Goal: Task Accomplishment & Management: Use online tool/utility

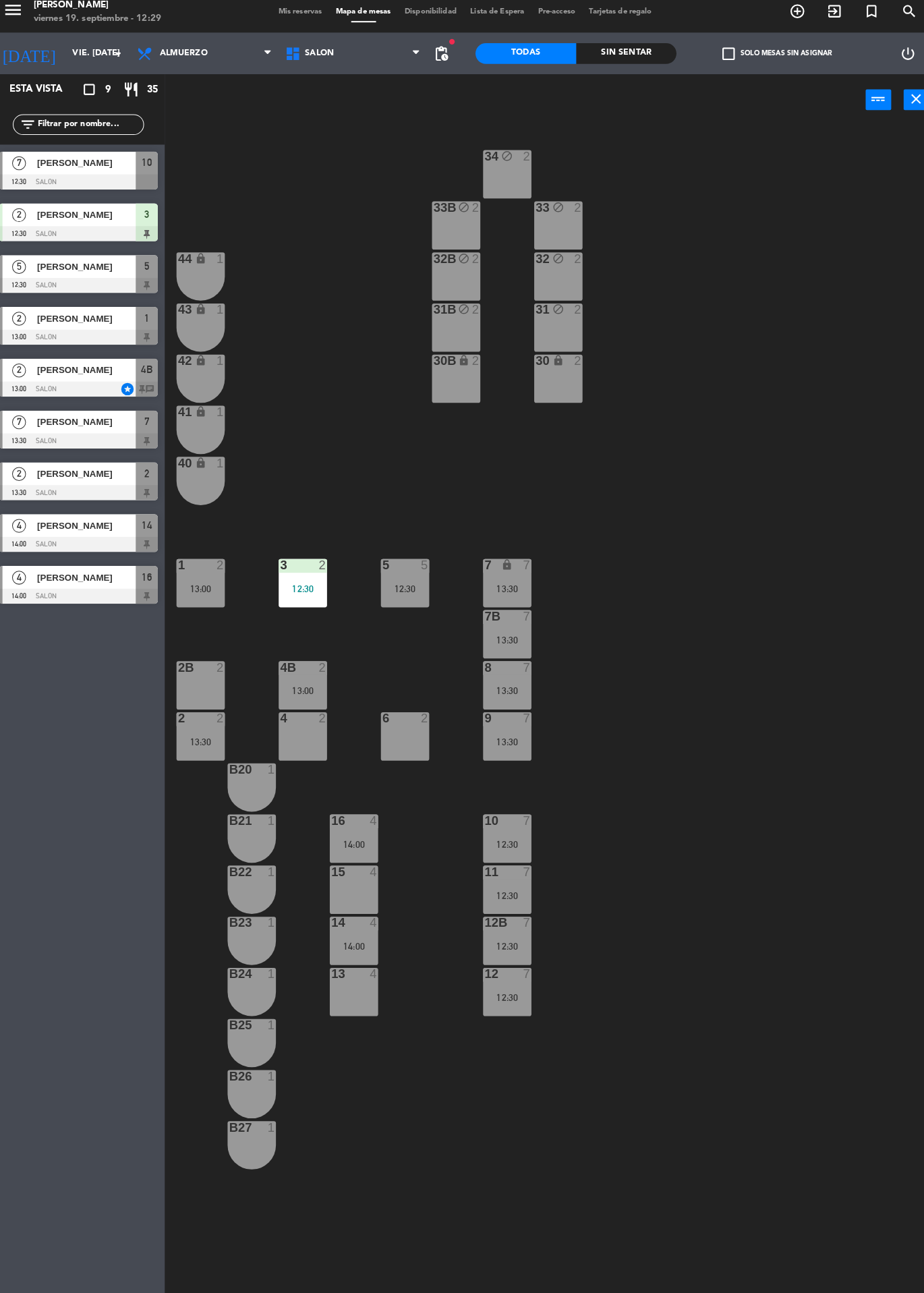
click at [841, 761] on div "34 block 2 33B block 2 33 block 2 44 lock 1 32B block 2 32 block 2 43 lock 1 31…" at bounding box center [551, 712] width 746 height 1161
click at [67, 277] on div "[PERSON_NAME]" at bounding box center [91, 268] width 98 height 22
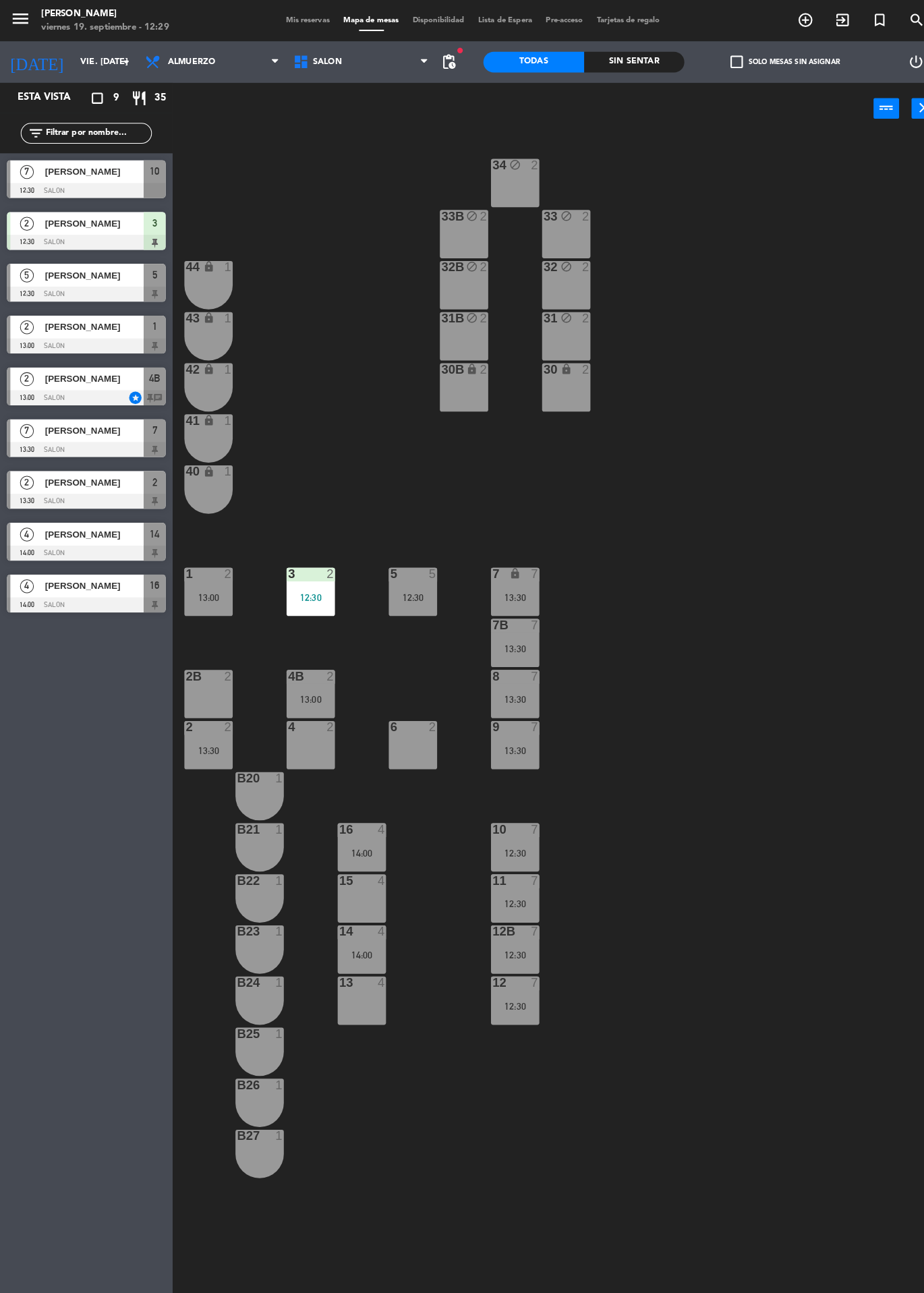
click at [52, 331] on div at bounding box center [84, 338] width 155 height 15
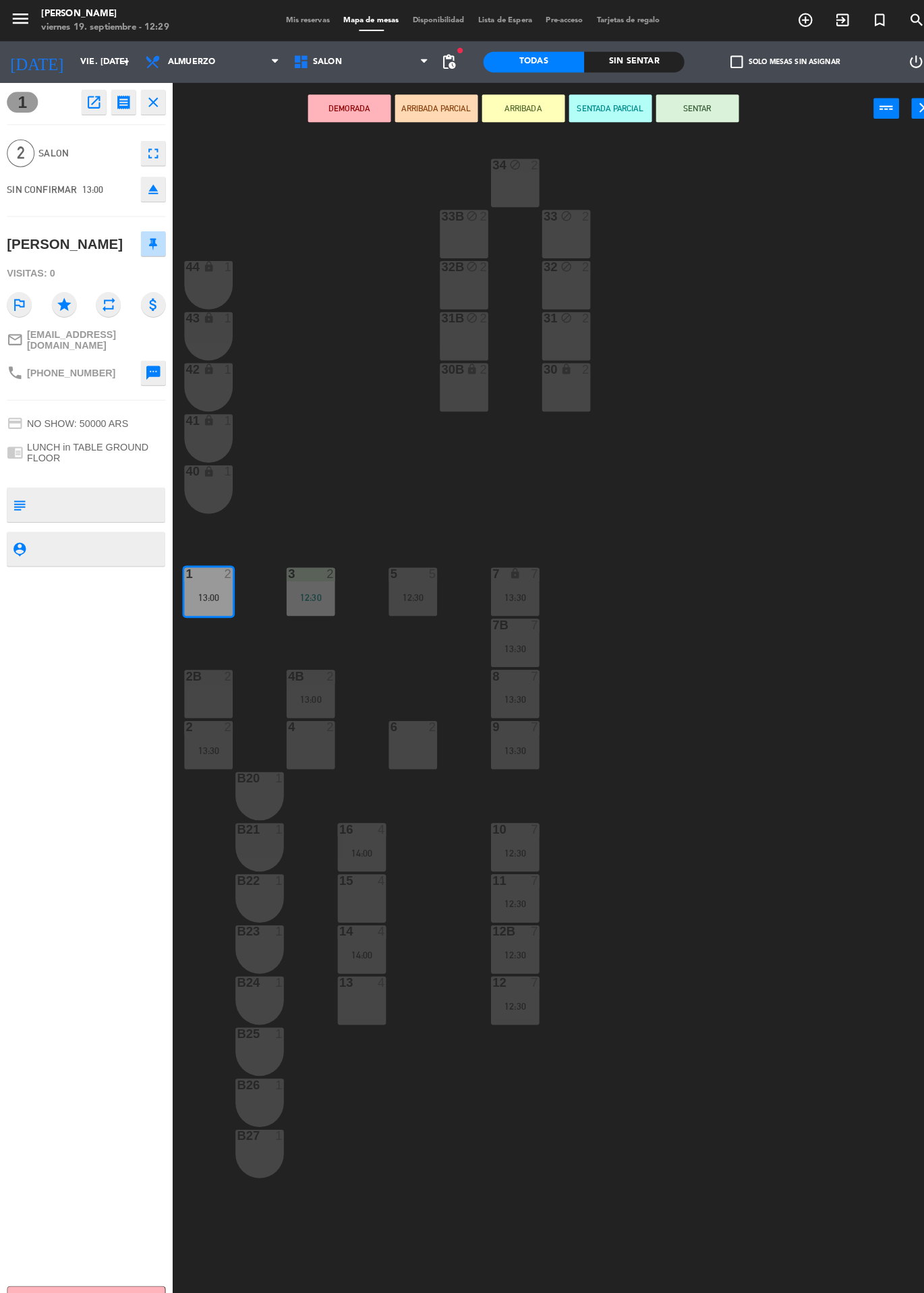
click at [828, 756] on div "34 block 2 33B block 2 33 block 2 44 lock 1 32B block 2 32 block 2 43 lock 1 31…" at bounding box center [551, 712] width 746 height 1161
click at [825, 756] on div "34 block 2 33B block 2 33 block 2 44 lock 1 32B block 2 32 block 2 43 lock 1 31…" at bounding box center [551, 712] width 746 height 1161
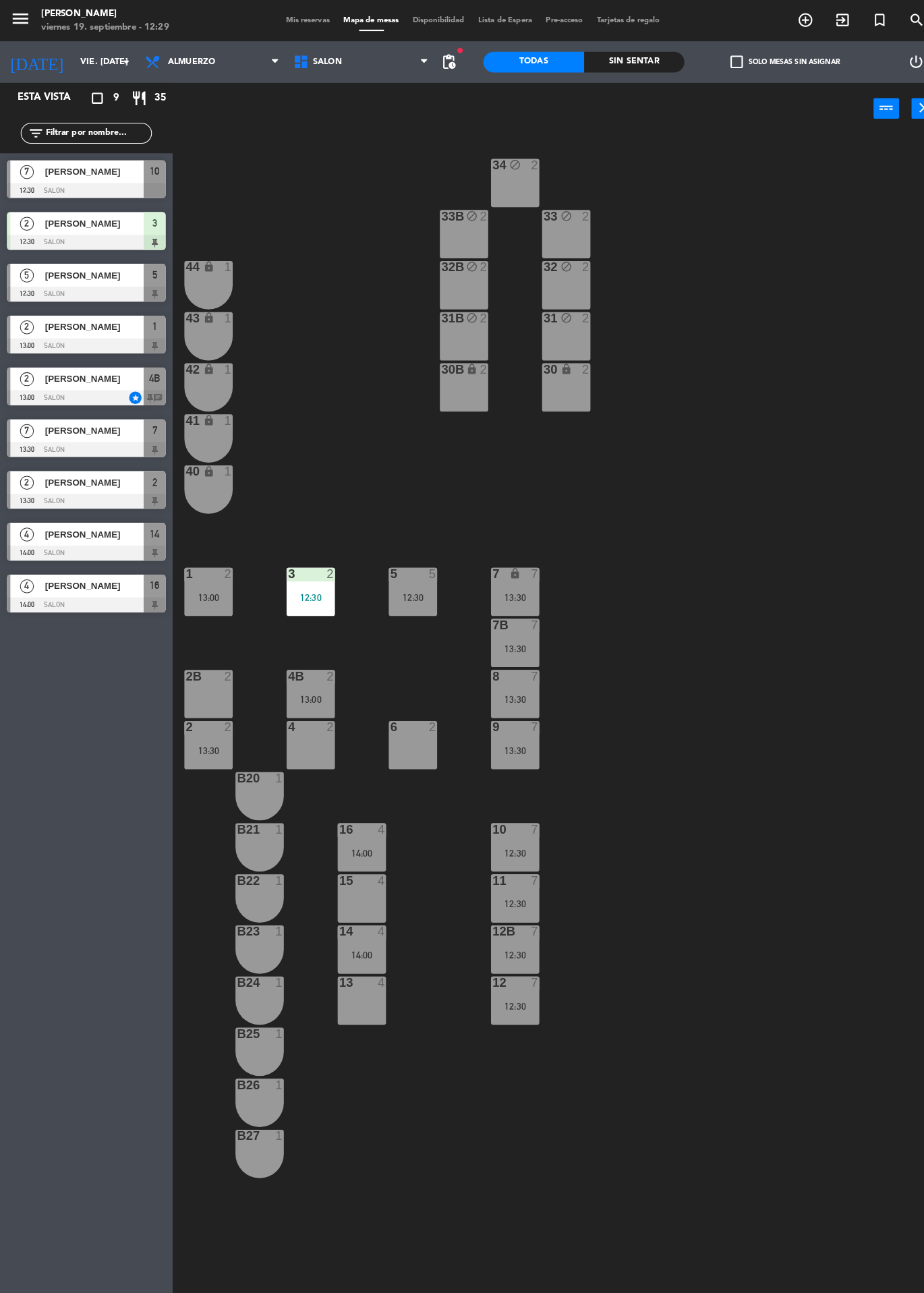
click at [30, 338] on div at bounding box center [84, 338] width 155 height 15
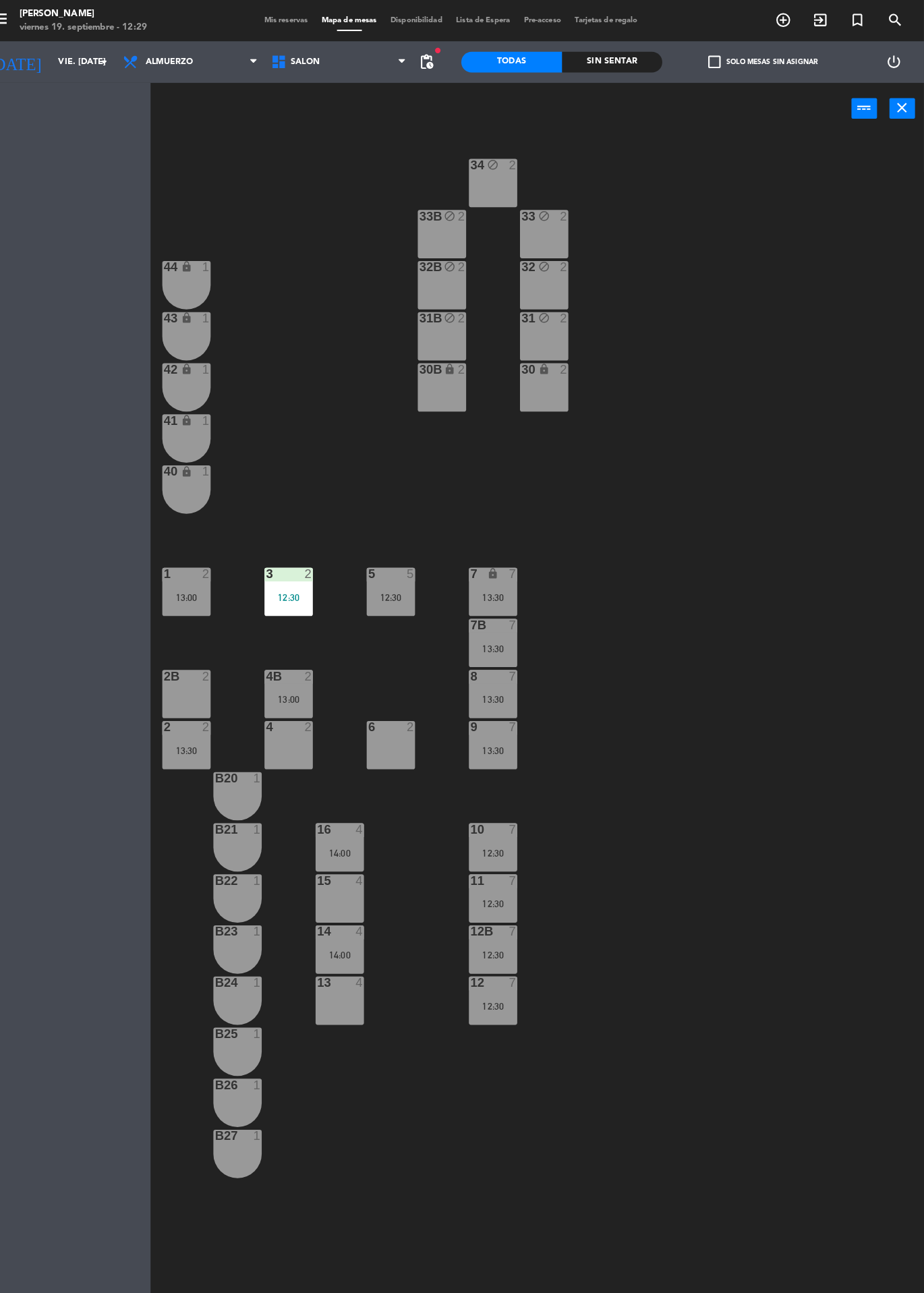
click at [39, 334] on div "Esta vista crop_square 9 restaurant 35 filter_list 7 [PERSON_NAME] 12:30 SALON …" at bounding box center [84, 687] width 168 height 1212
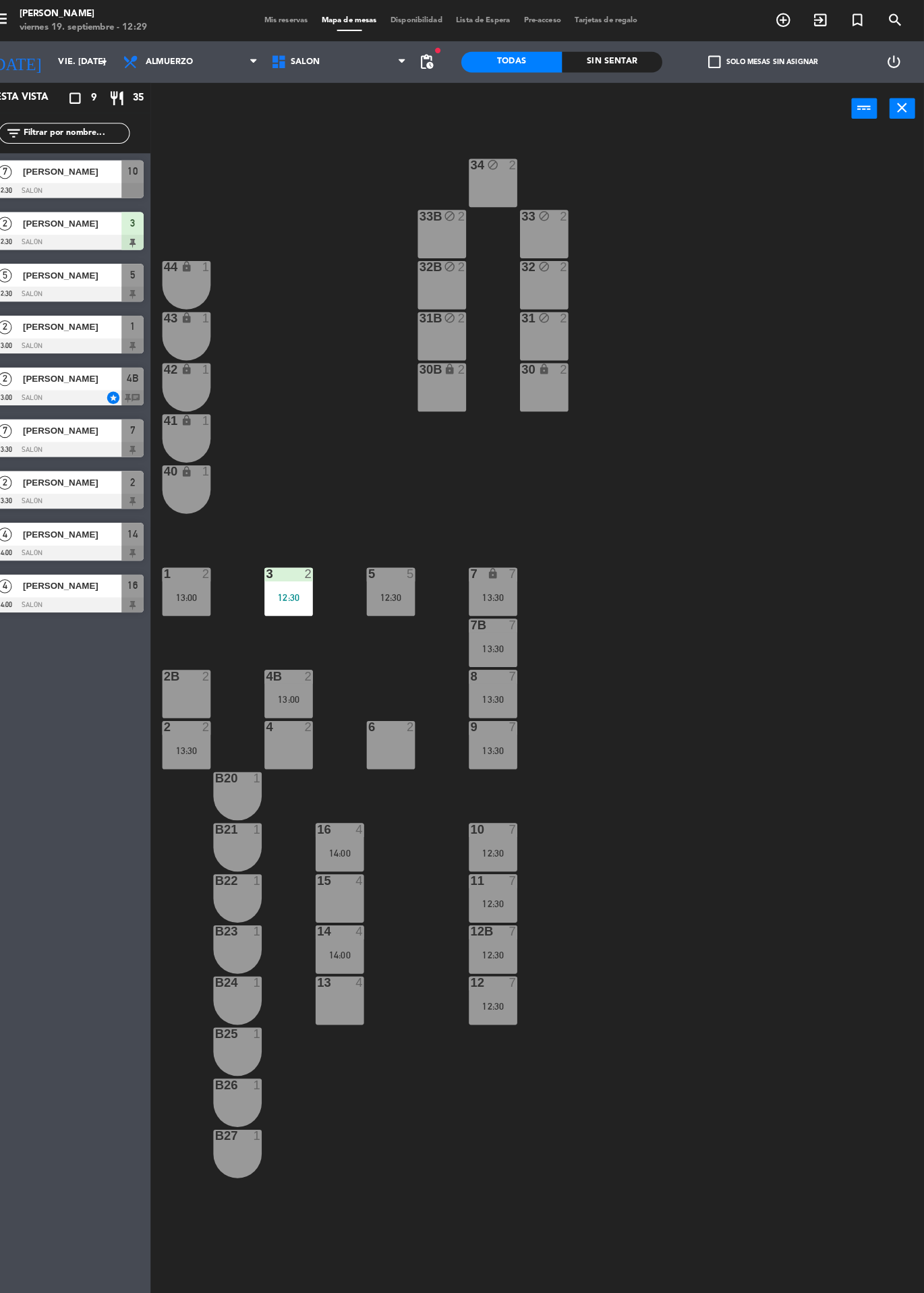
click at [44, 317] on span "[PERSON_NAME]" at bounding box center [92, 319] width 97 height 14
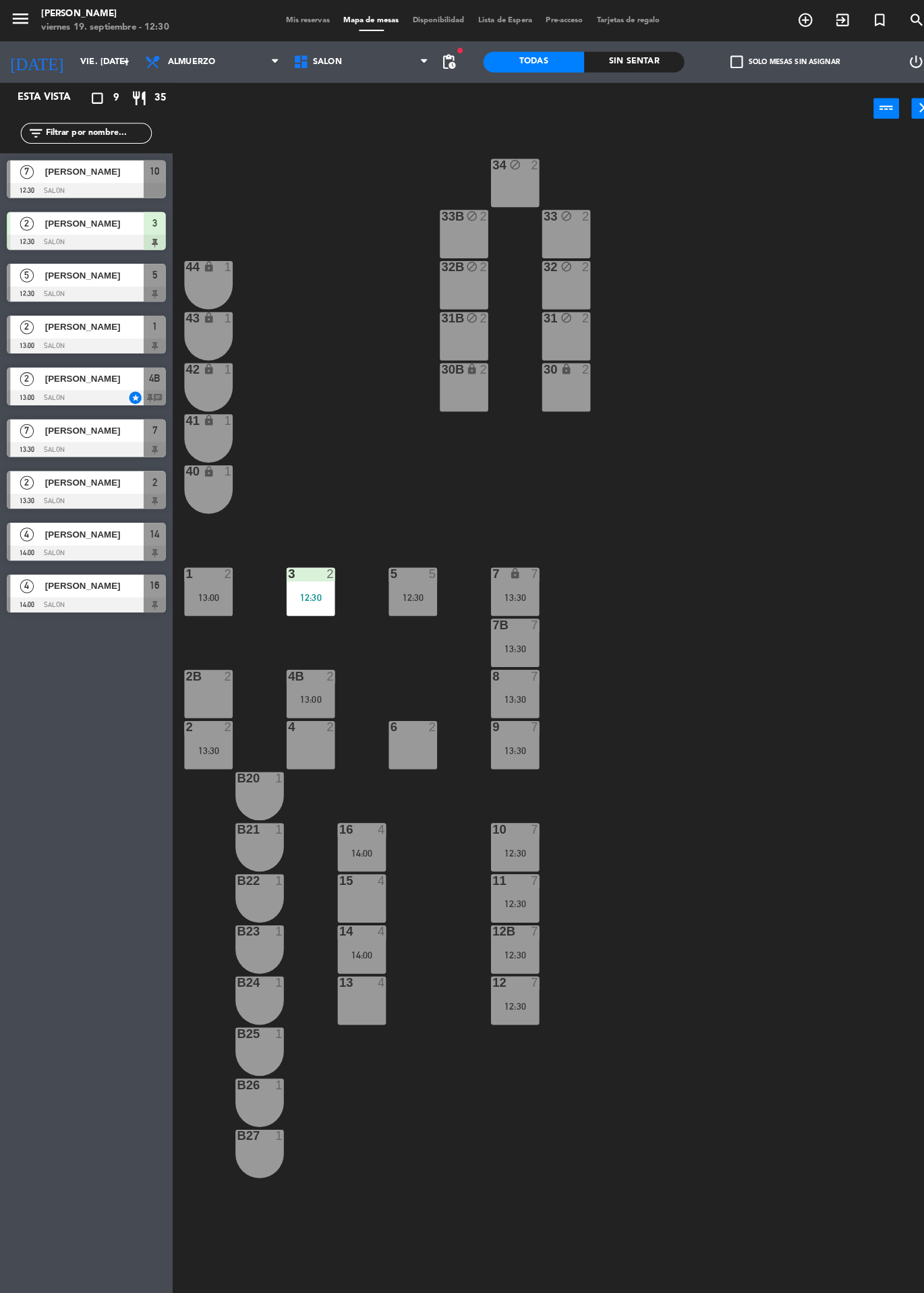
click at [902, 1292] on div "menu [PERSON_NAME] 19. septiembre - 12:30 Mis reservas Mapa de mesas Disponibil…" at bounding box center [462, 646] width 924 height 1293
click at [307, 688] on div "13:00" at bounding box center [303, 683] width 47 height 10
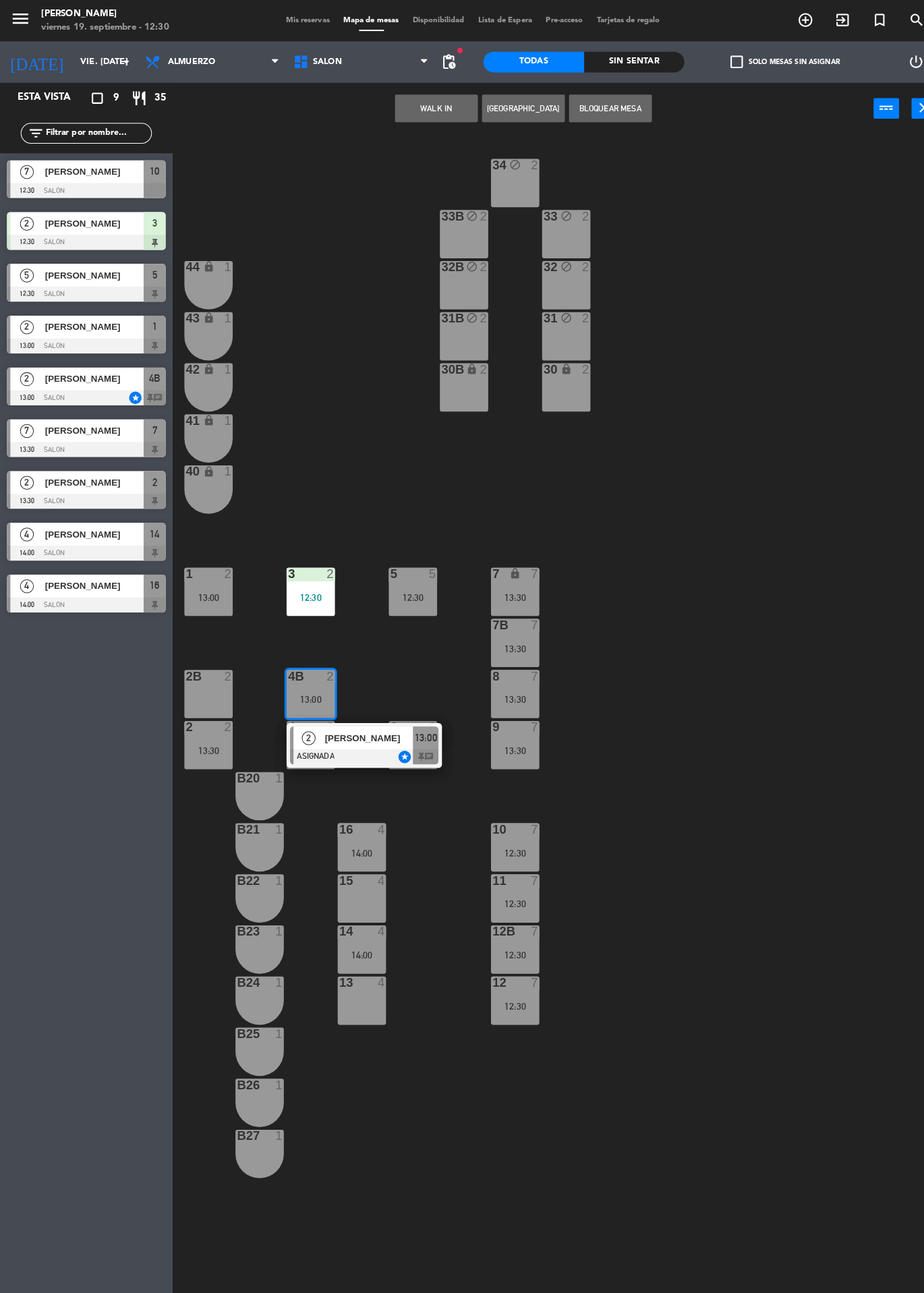
click at [222, 578] on div "13:00" at bounding box center [203, 583] width 47 height 10
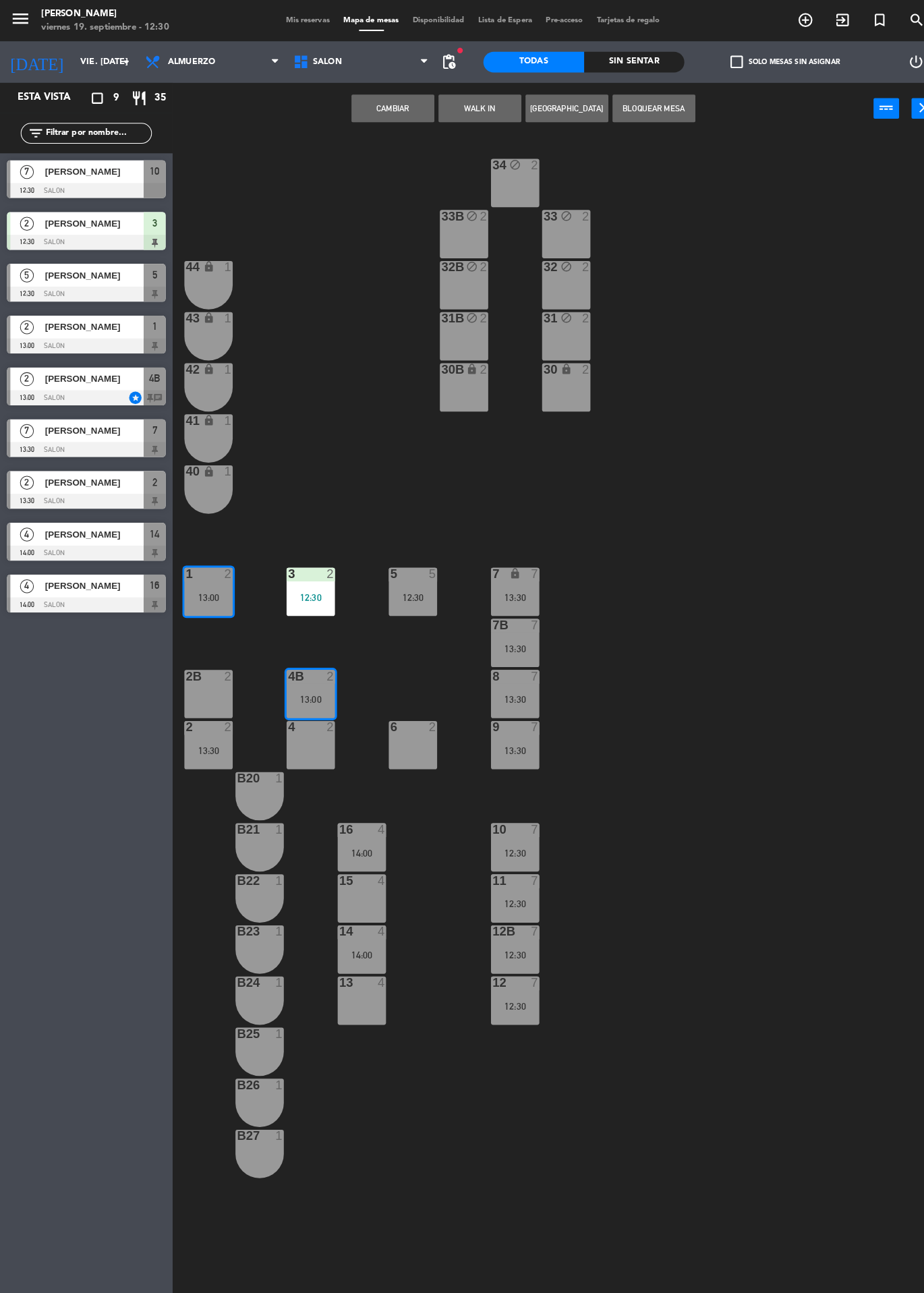
click at [385, 108] on button "Cambiar" at bounding box center [384, 106] width 81 height 27
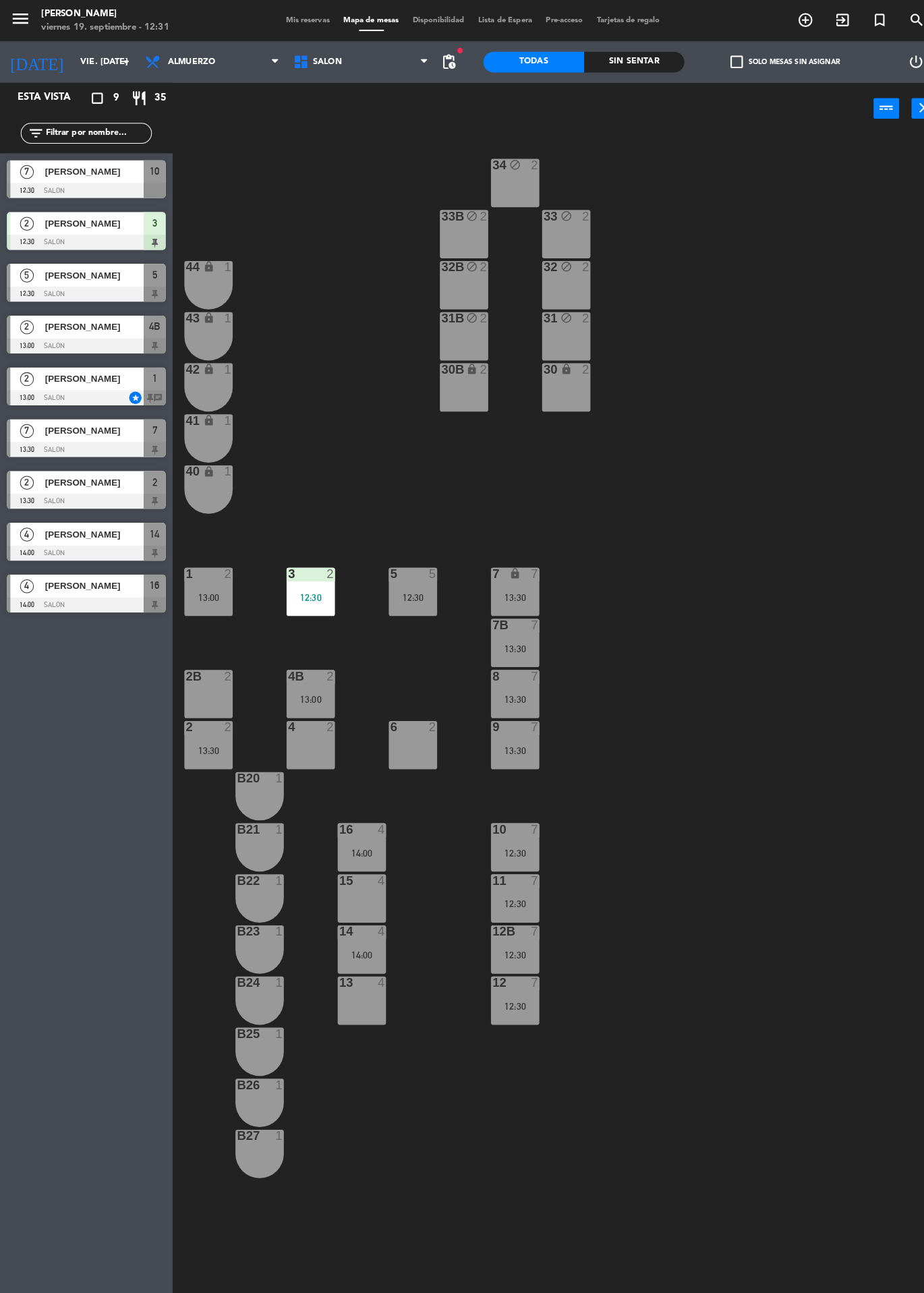
click at [94, 190] on div at bounding box center [84, 186] width 155 height 15
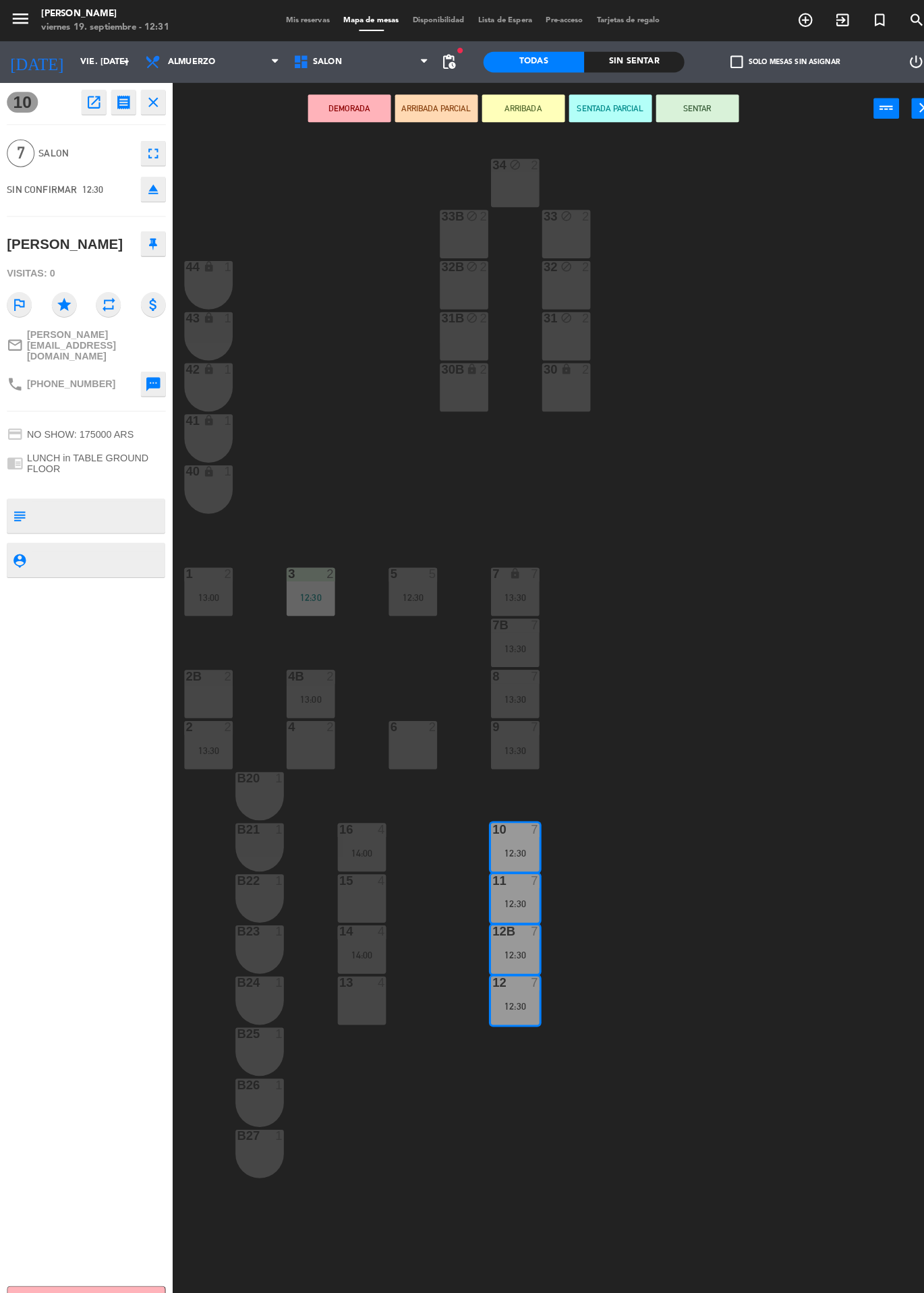
click at [686, 113] on button "SENTAR" at bounding box center [681, 106] width 81 height 27
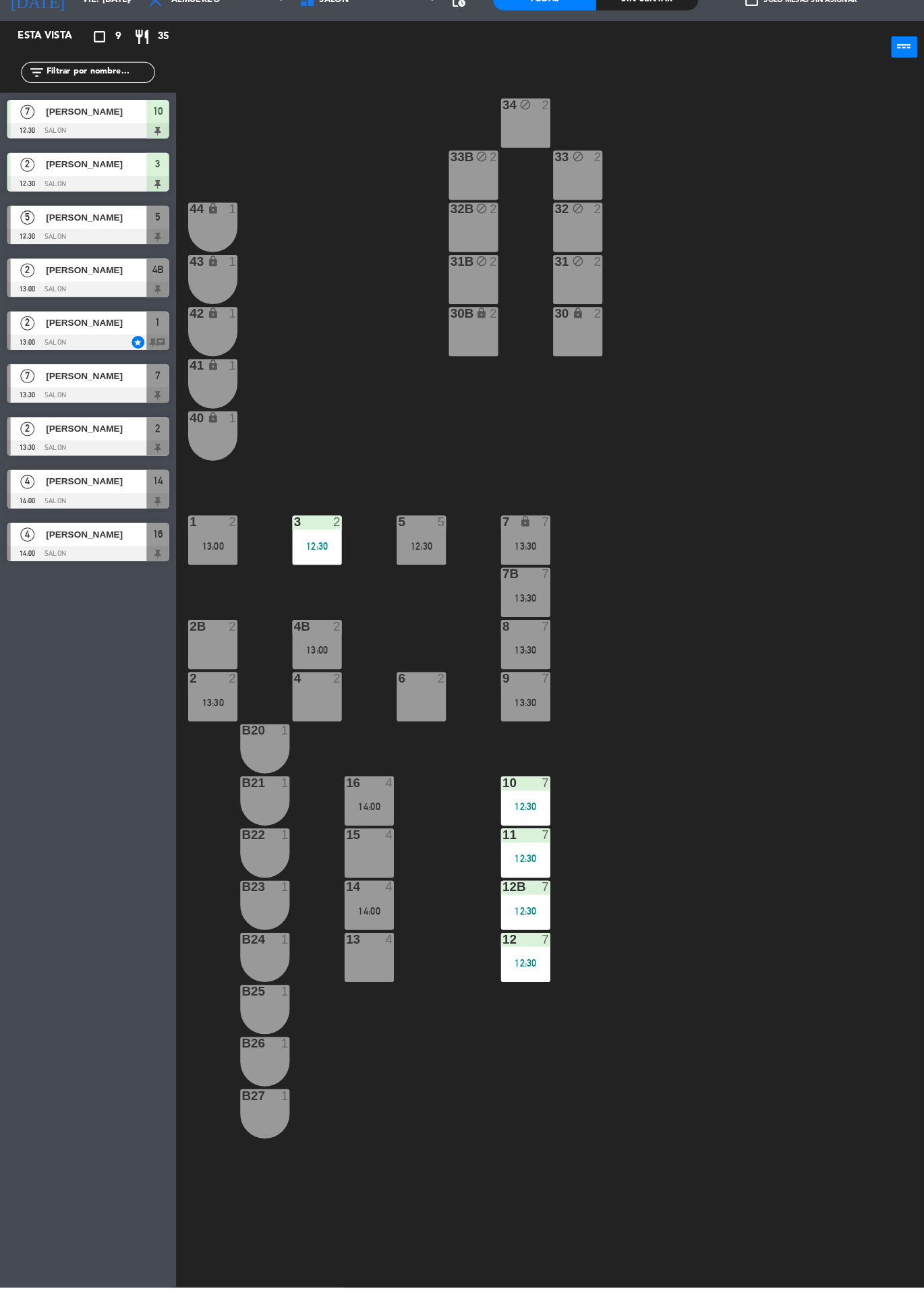
click at [28, 809] on div "Esta vista crop_square 9 restaurant 35 filter_list 7 [PERSON_NAME] 12:30 SALON …" at bounding box center [84, 687] width 168 height 1212
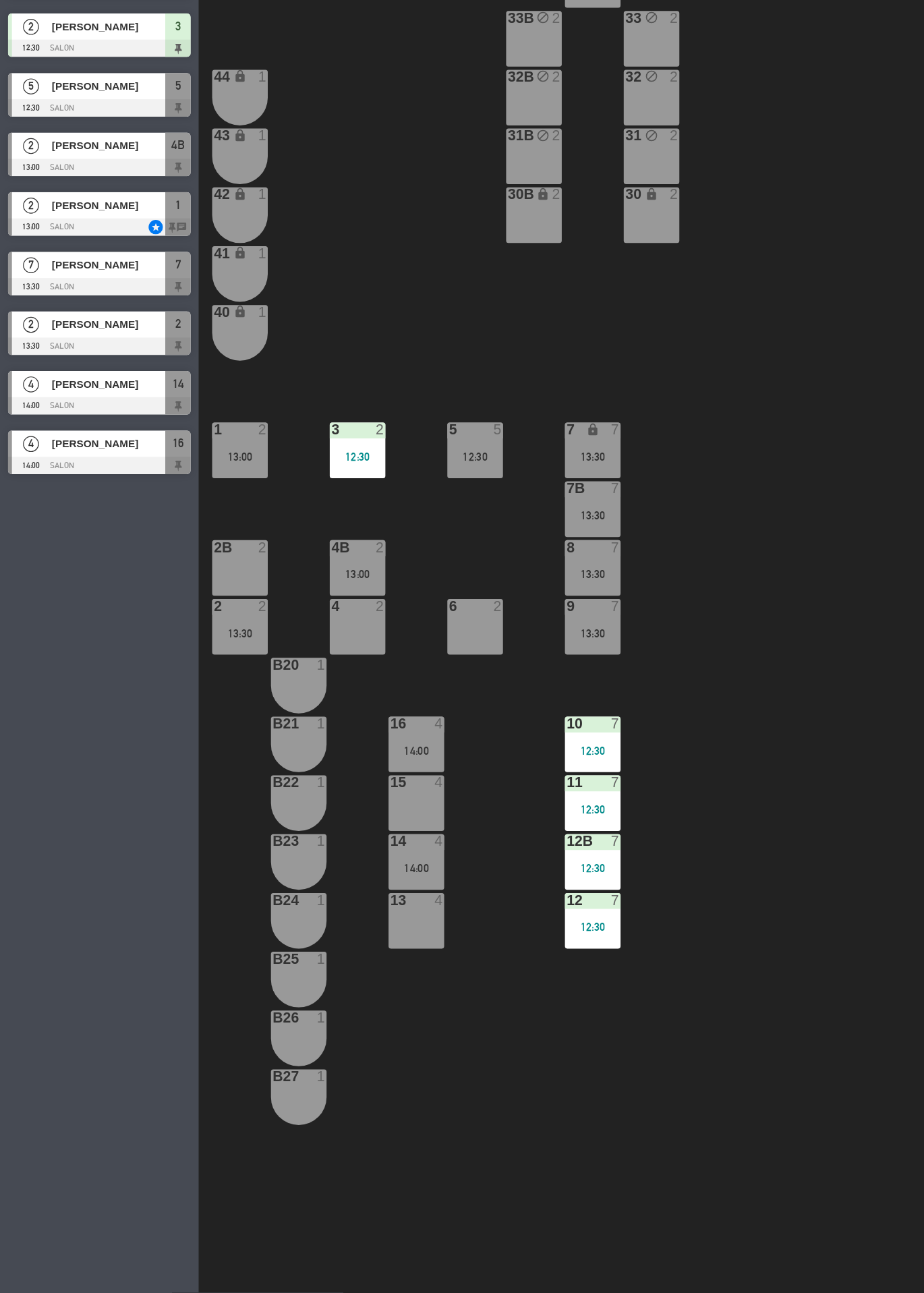
scroll to position [100, 0]
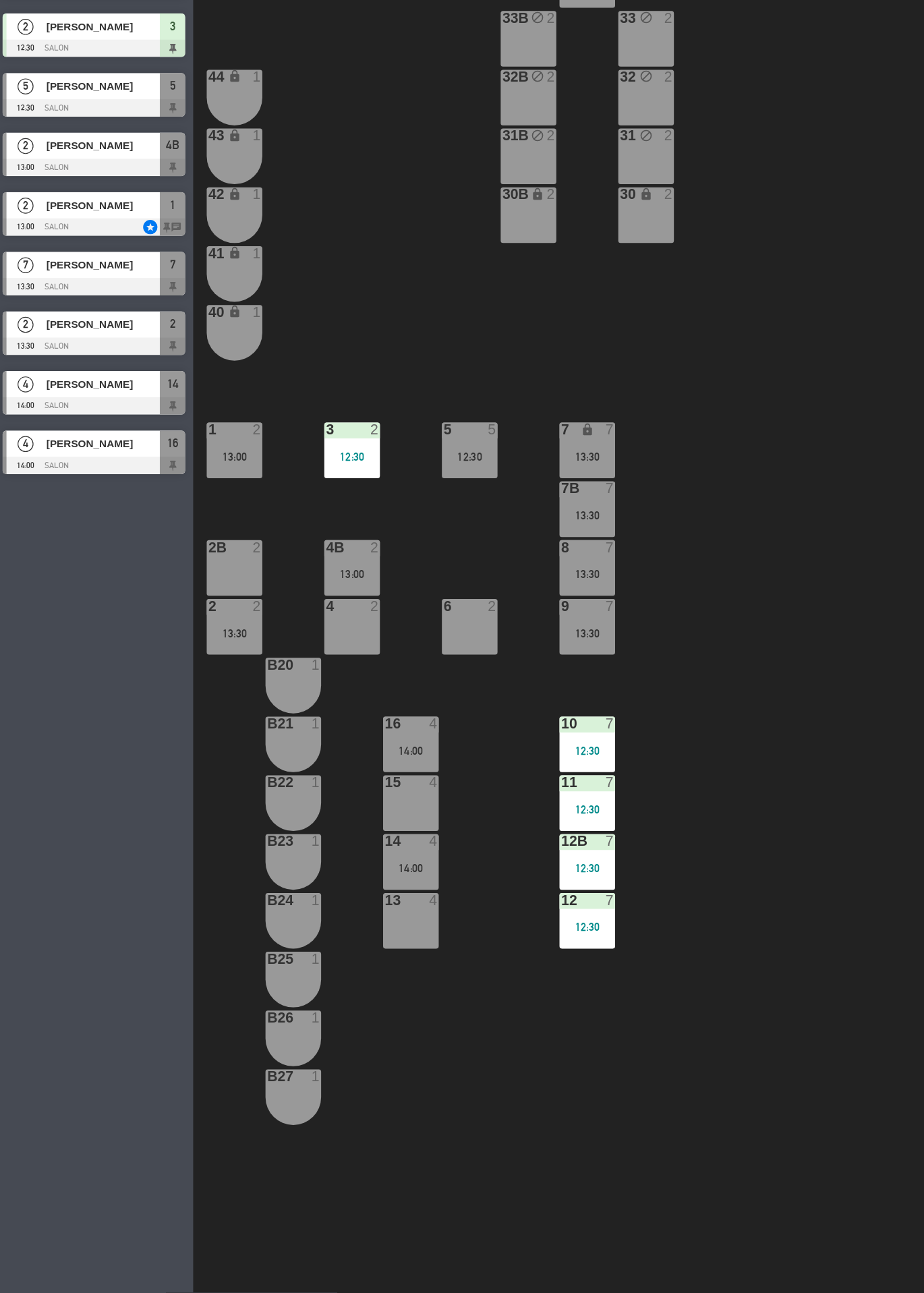
click at [758, 258] on div "34 block 2 33B block 2 33 block 2 44 lock 1 32B block 2 32 block 2 43 lock 1 31…" at bounding box center [551, 712] width 746 height 1161
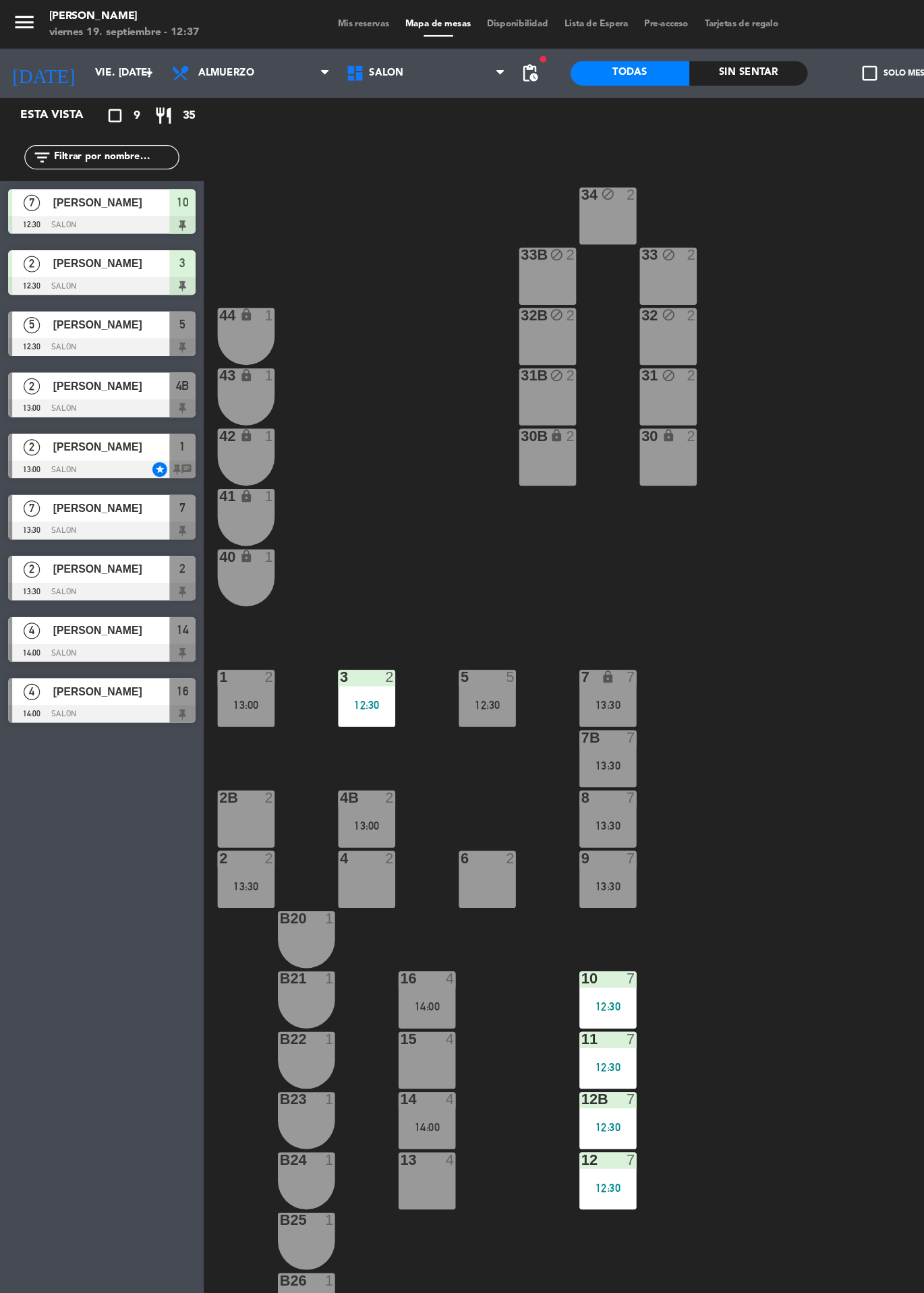
click at [383, 582] on div "12:30" at bounding box center [403, 583] width 47 height 10
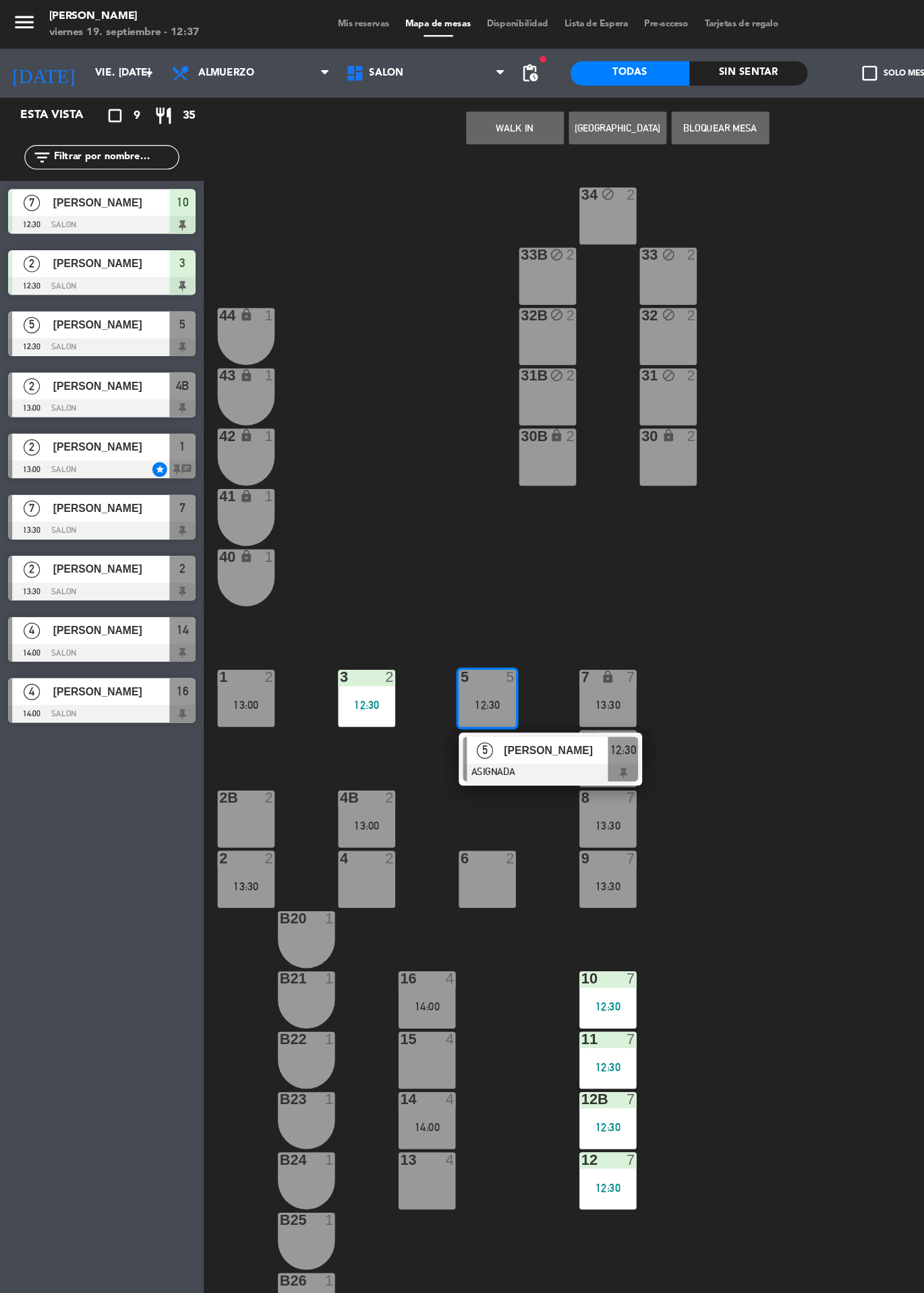
click at [465, 620] on span "[PERSON_NAME]" at bounding box center [460, 621] width 86 height 14
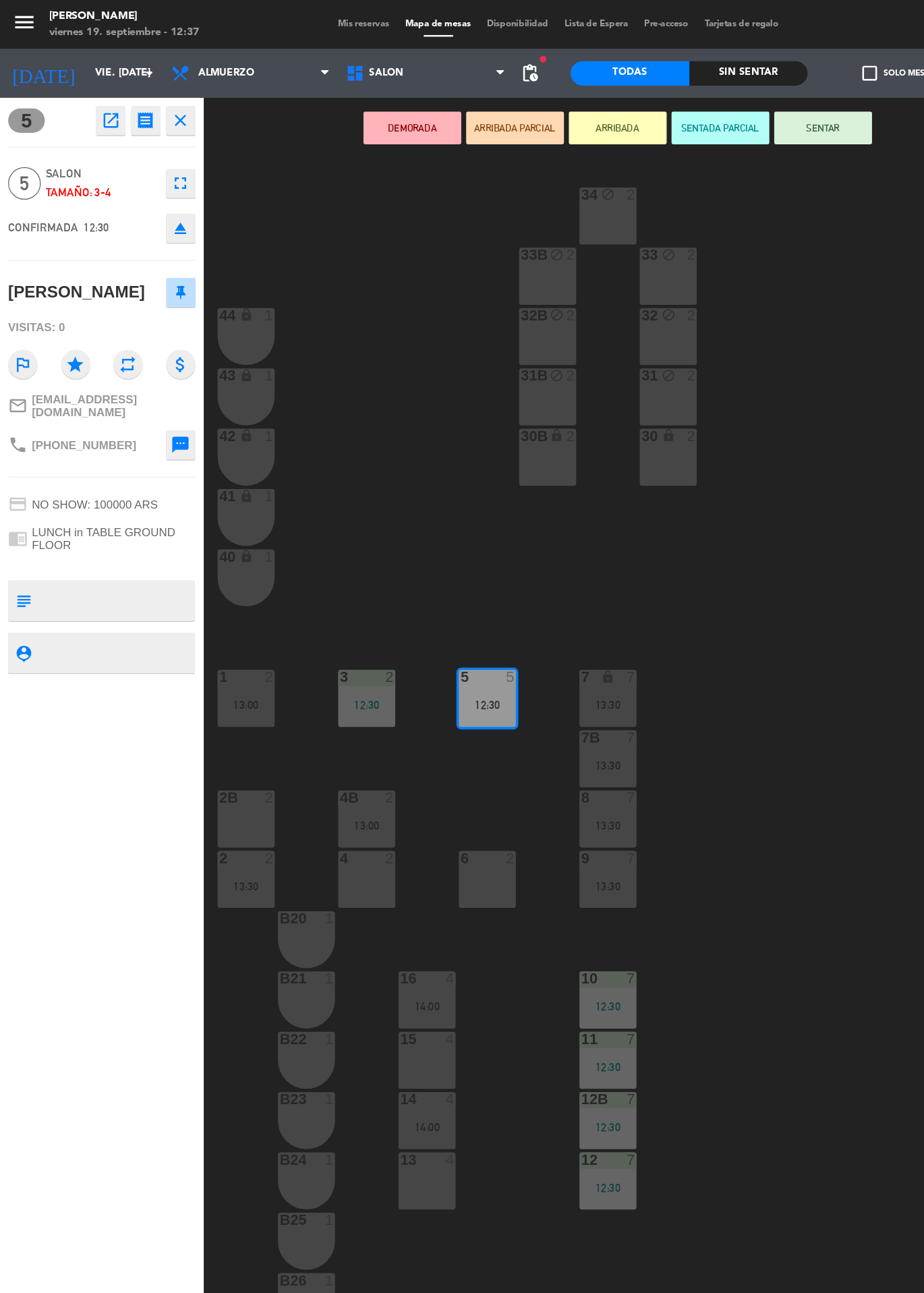
click at [680, 115] on button "SENTAR" at bounding box center [681, 106] width 81 height 27
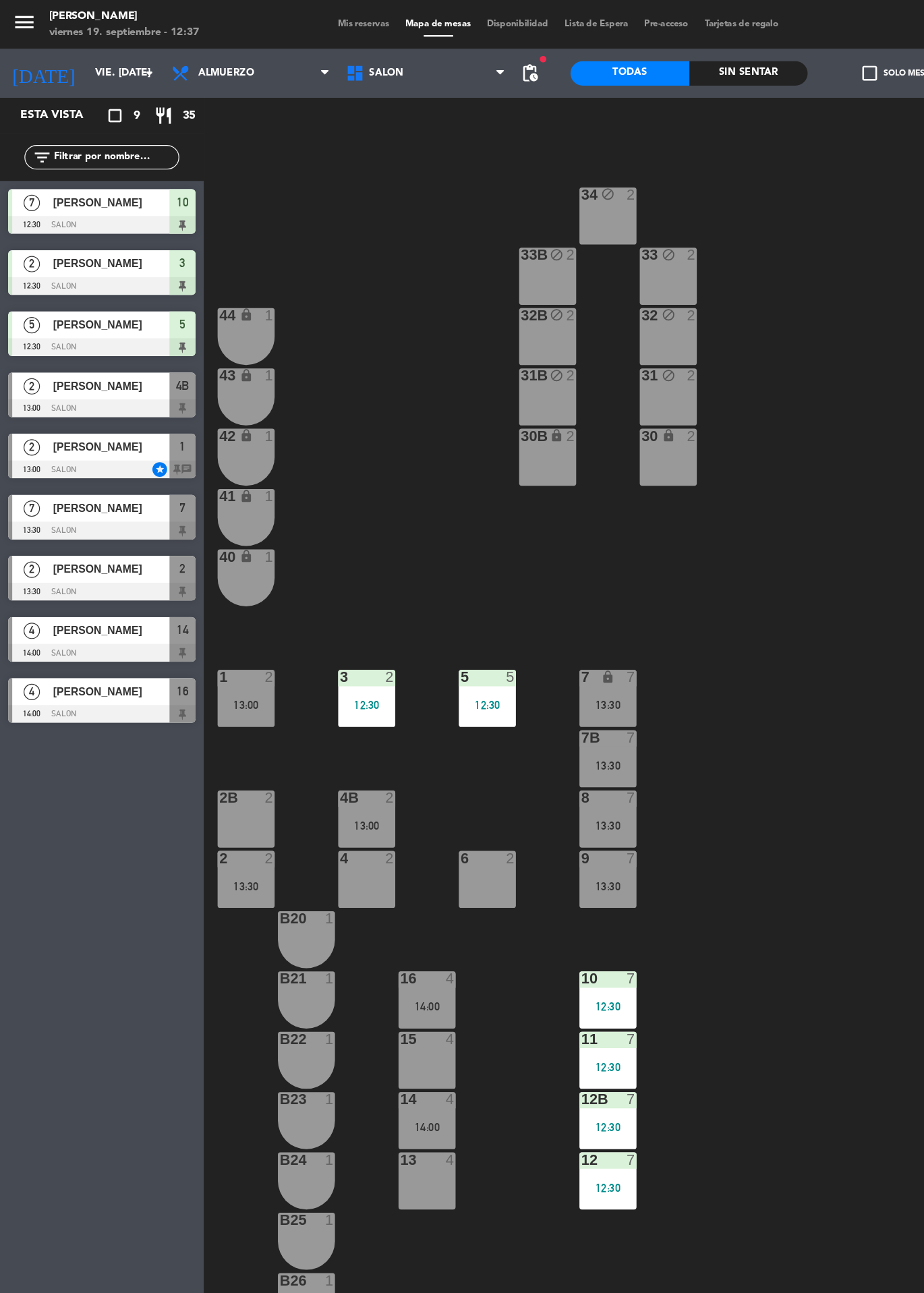
click at [200, 661] on div at bounding box center [203, 661] width 22 height 13
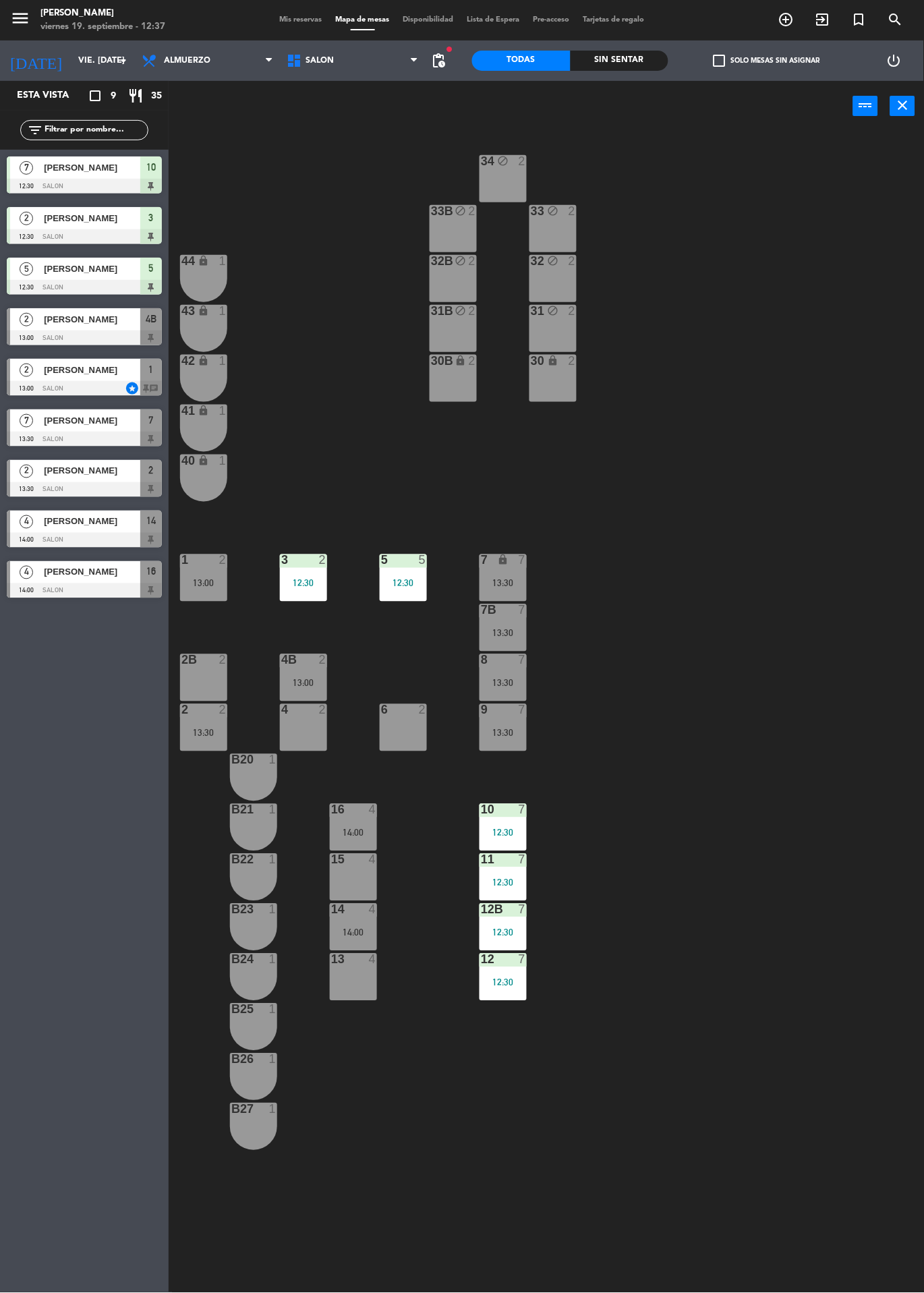
scroll to position [121, 0]
click at [818, 14] on icon "exit_to_app" at bounding box center [823, 20] width 16 height 16
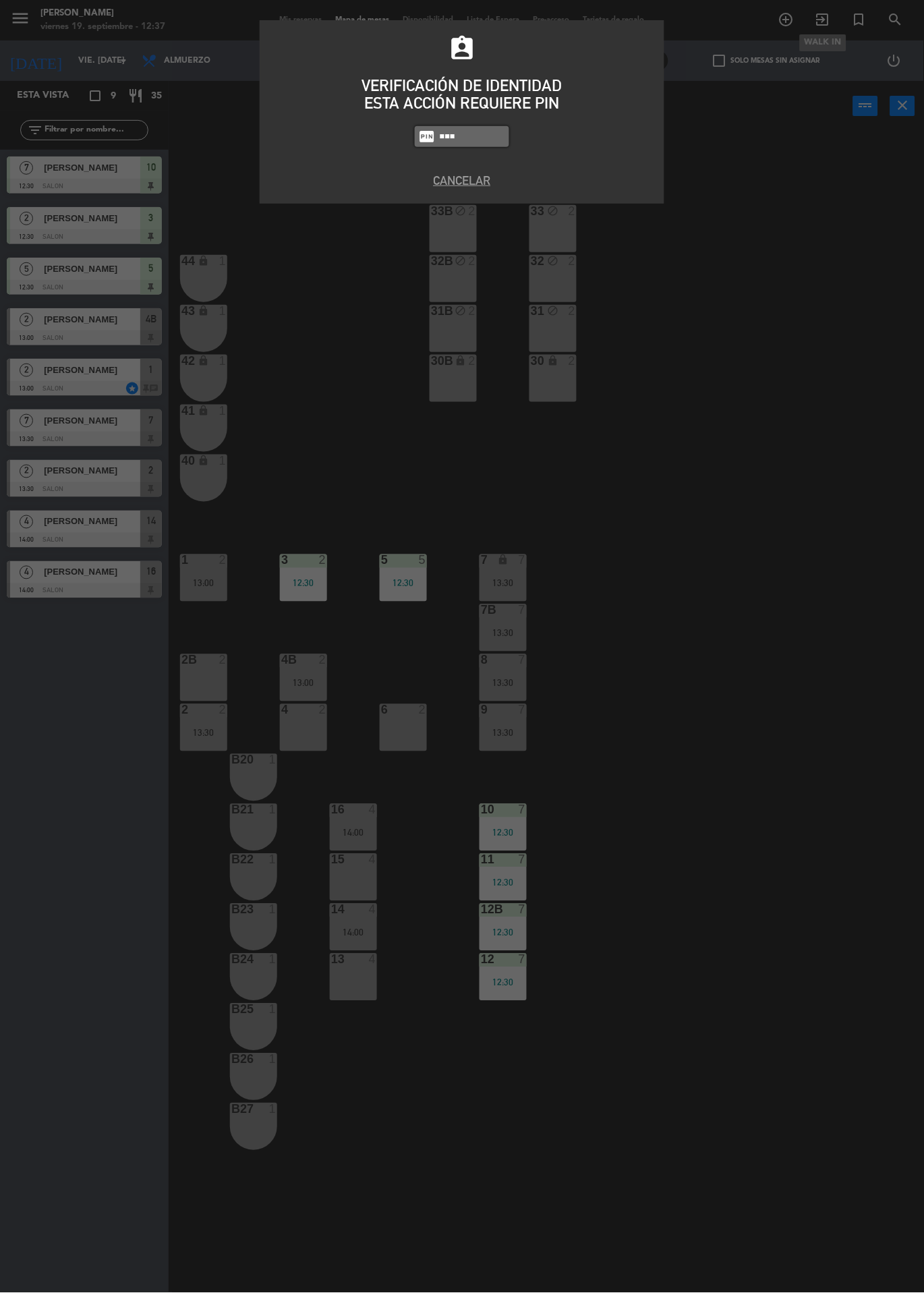
type input "9101"
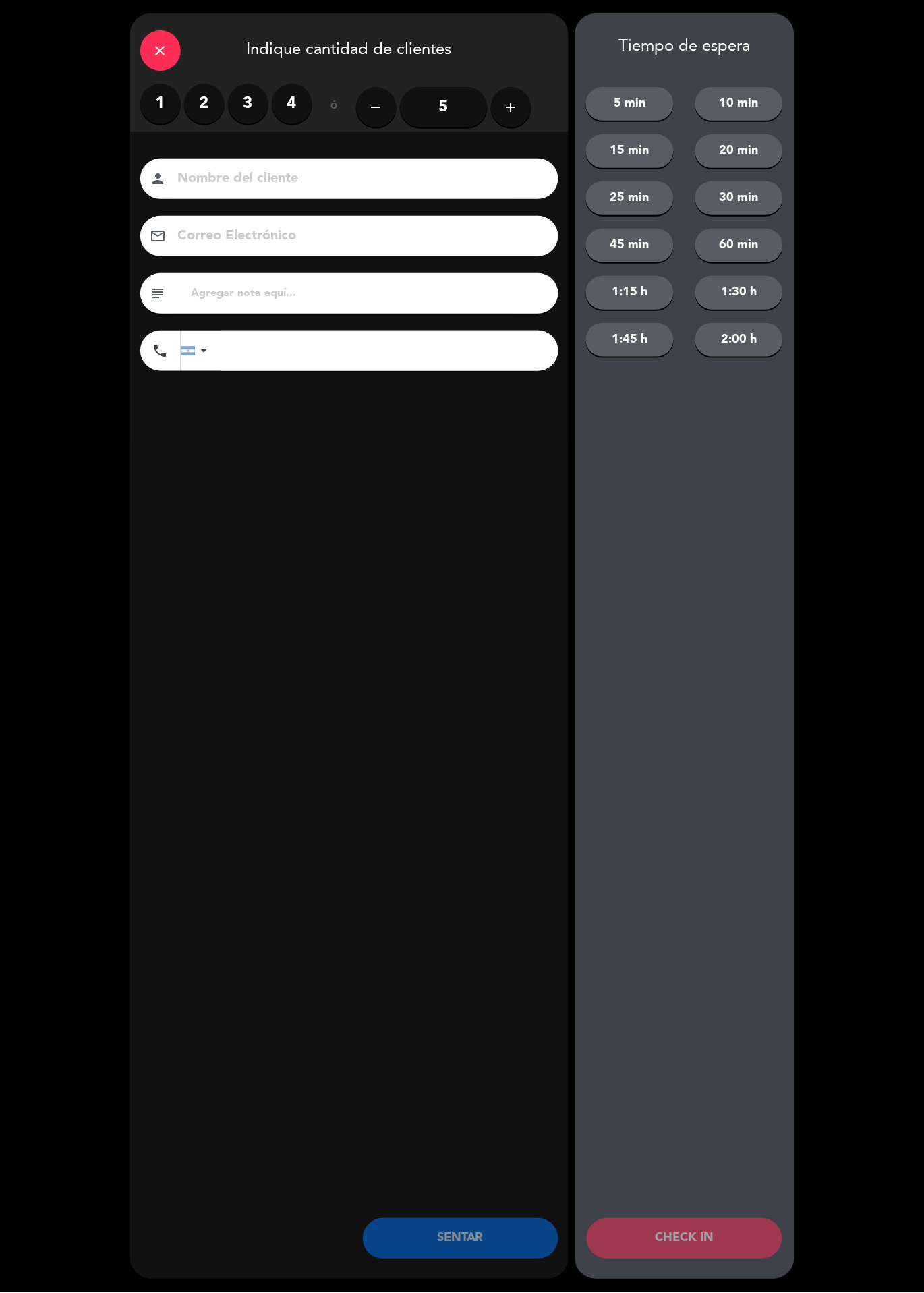
click at [282, 184] on input at bounding box center [358, 179] width 364 height 23
type input "[PERSON_NAME]"
click at [774, 706] on div "Tiempo de espera 5 min 10 min 15 min 20 min 25 min 30 min 45 min 60 min 1:15 h …" at bounding box center [685, 646] width 219 height 1266
click at [399, 629] on div "close Indique cantidad de clientes 1 2 3 4 ó remove 5 add Nombre del cliente pe…" at bounding box center [349, 646] width 438 height 1266
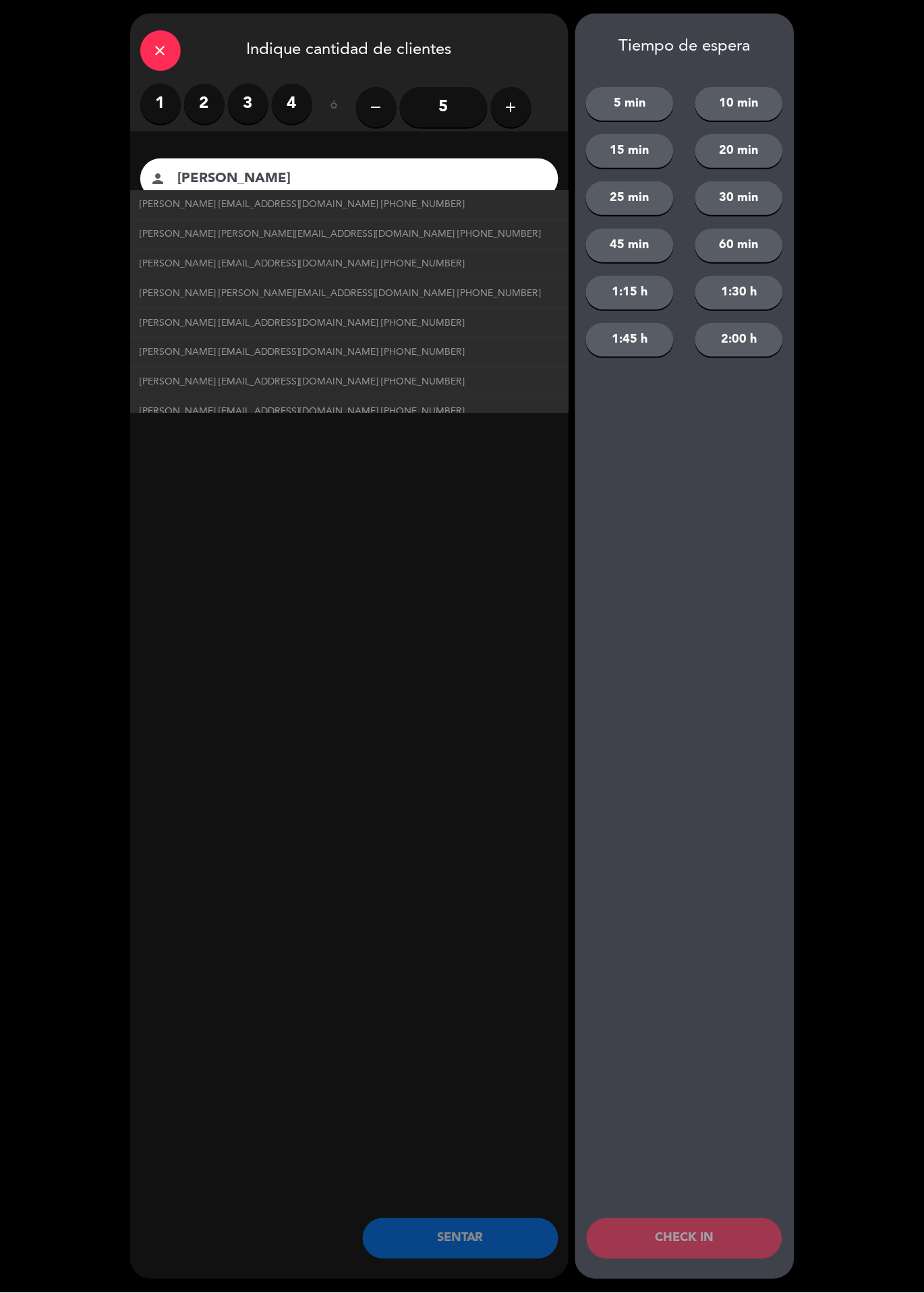
click at [693, 1232] on button "CHECK IN" at bounding box center [685, 1238] width 195 height 40
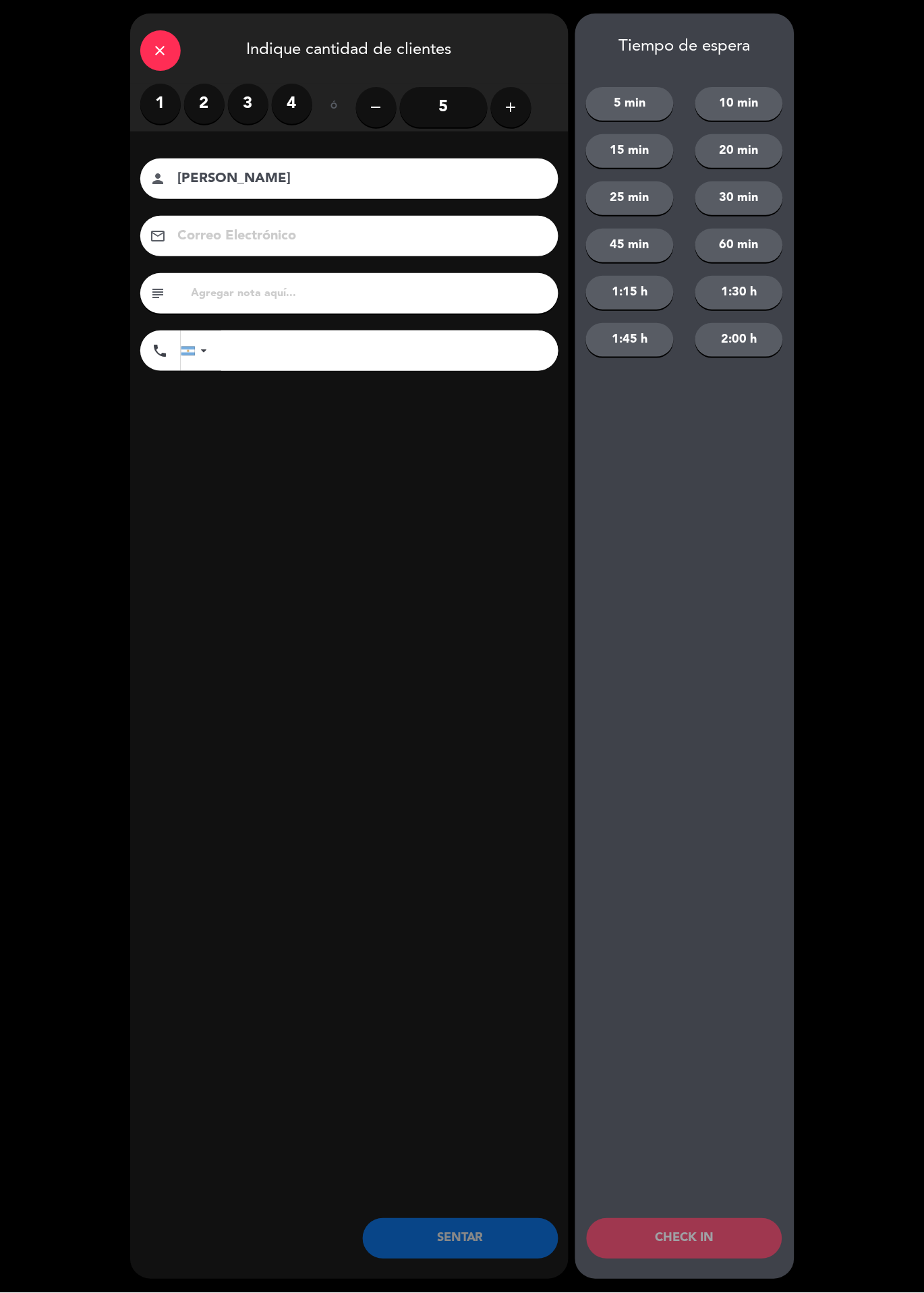
click at [722, 1245] on button "CHECK IN" at bounding box center [685, 1238] width 195 height 40
click at [704, 1229] on button "CHECK IN" at bounding box center [685, 1238] width 195 height 40
click at [195, 116] on label "2" at bounding box center [203, 103] width 40 height 40
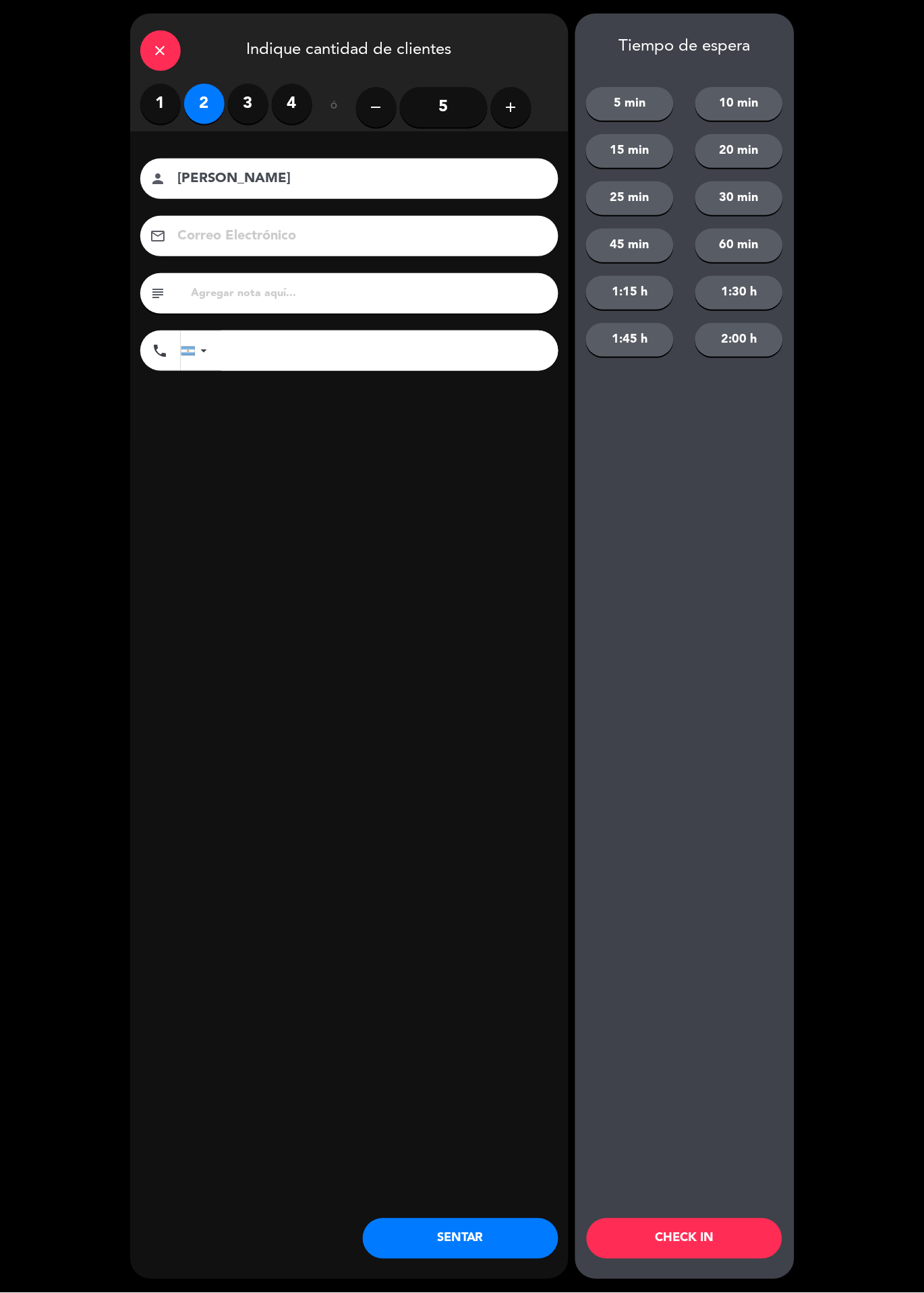
click at [722, 1254] on button "CHECK IN" at bounding box center [685, 1238] width 195 height 40
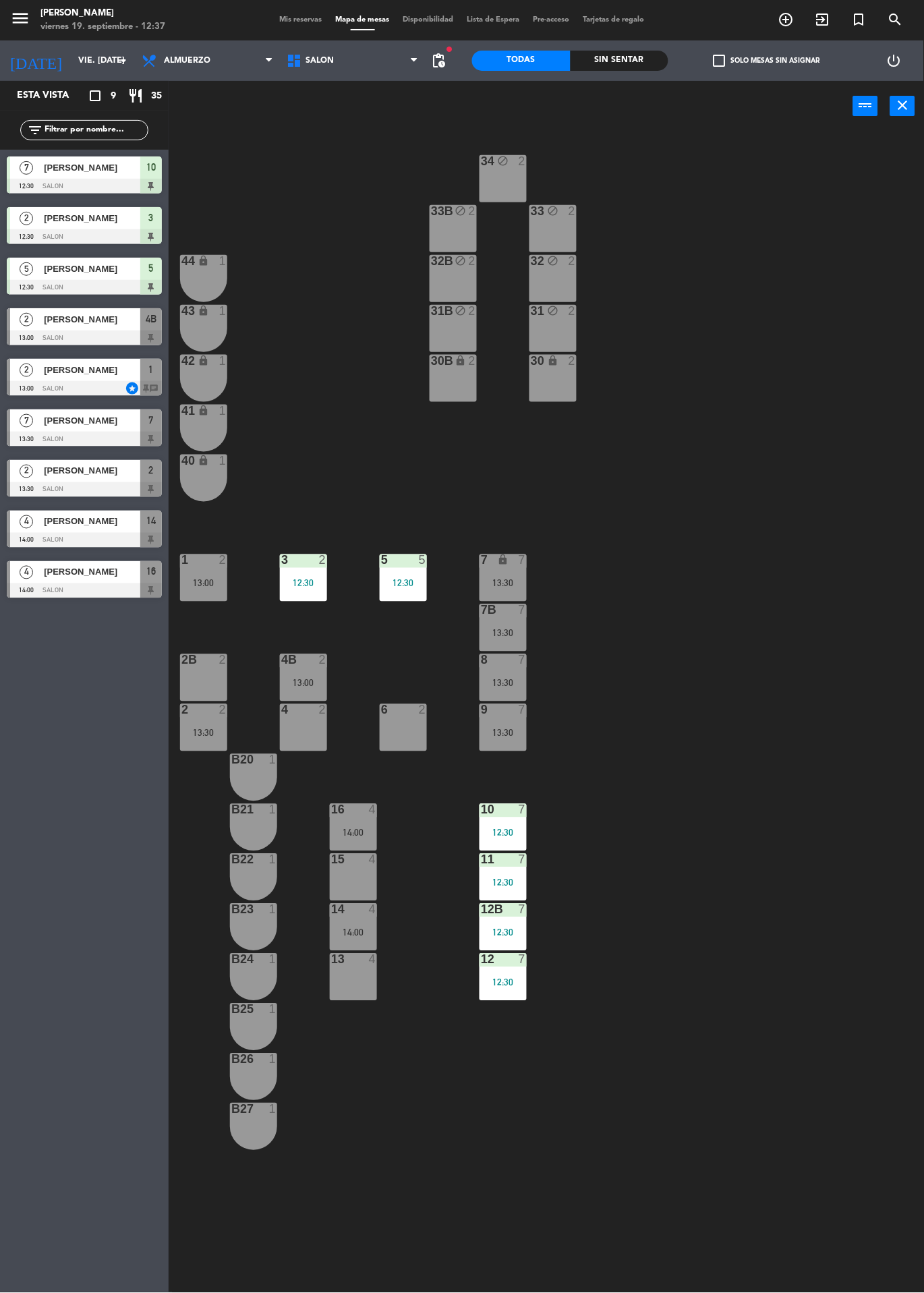
click at [772, 870] on div "34 block 2 33B block 2 33 block 2 44 lock 1 32B block 2 32 block 2 43 lock 1 31…" at bounding box center [551, 712] width 746 height 1161
click at [914, 478] on div "34 block 2 33B block 2 33 block 2 44 lock 1 32B block 2 32 block 2 43 lock 1 31…" at bounding box center [551, 712] width 746 height 1161
